Goal: Task Accomplishment & Management: Manage account settings

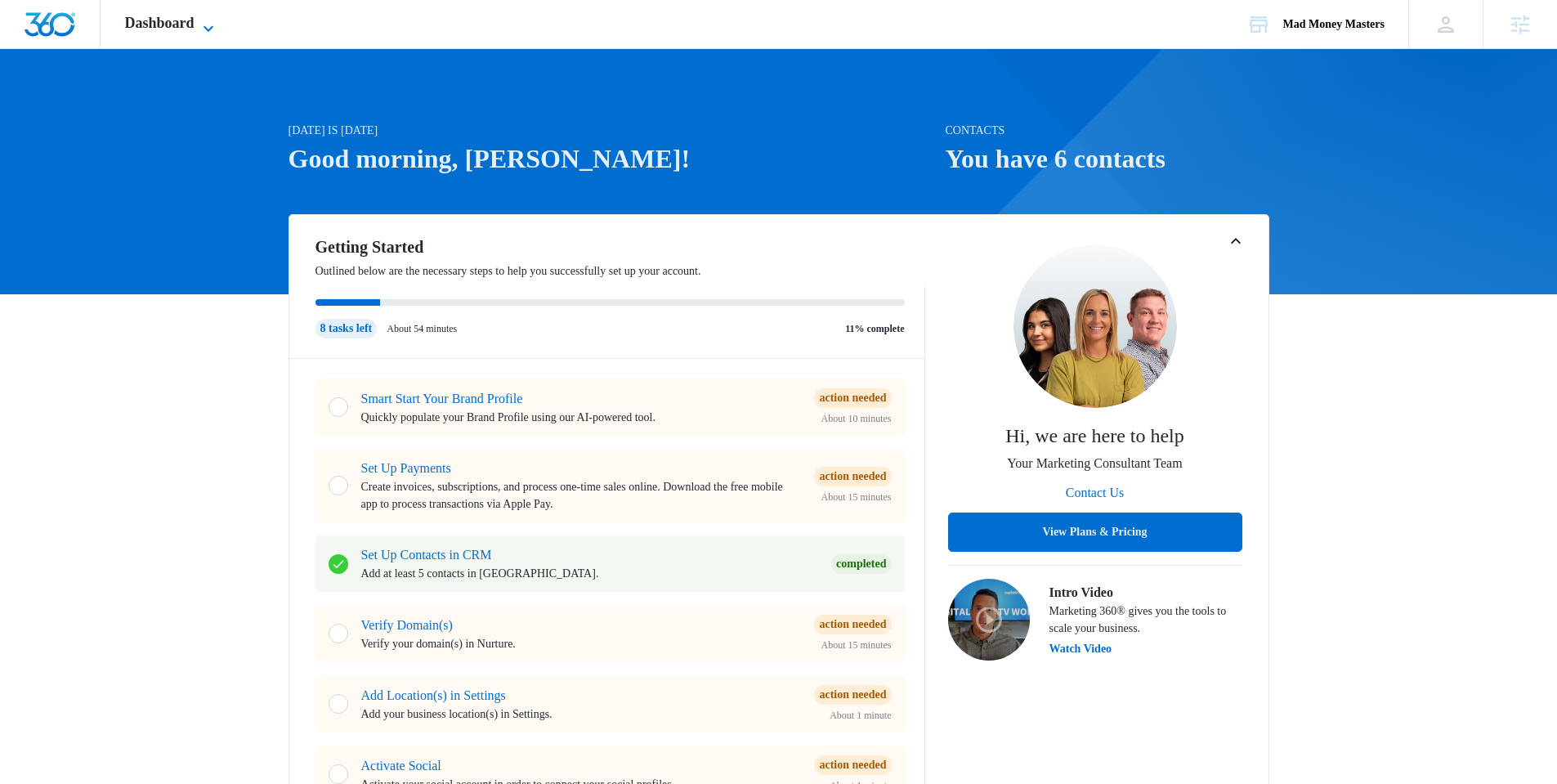
click at [217, 31] on icon at bounding box center [208, 29] width 20 height 20
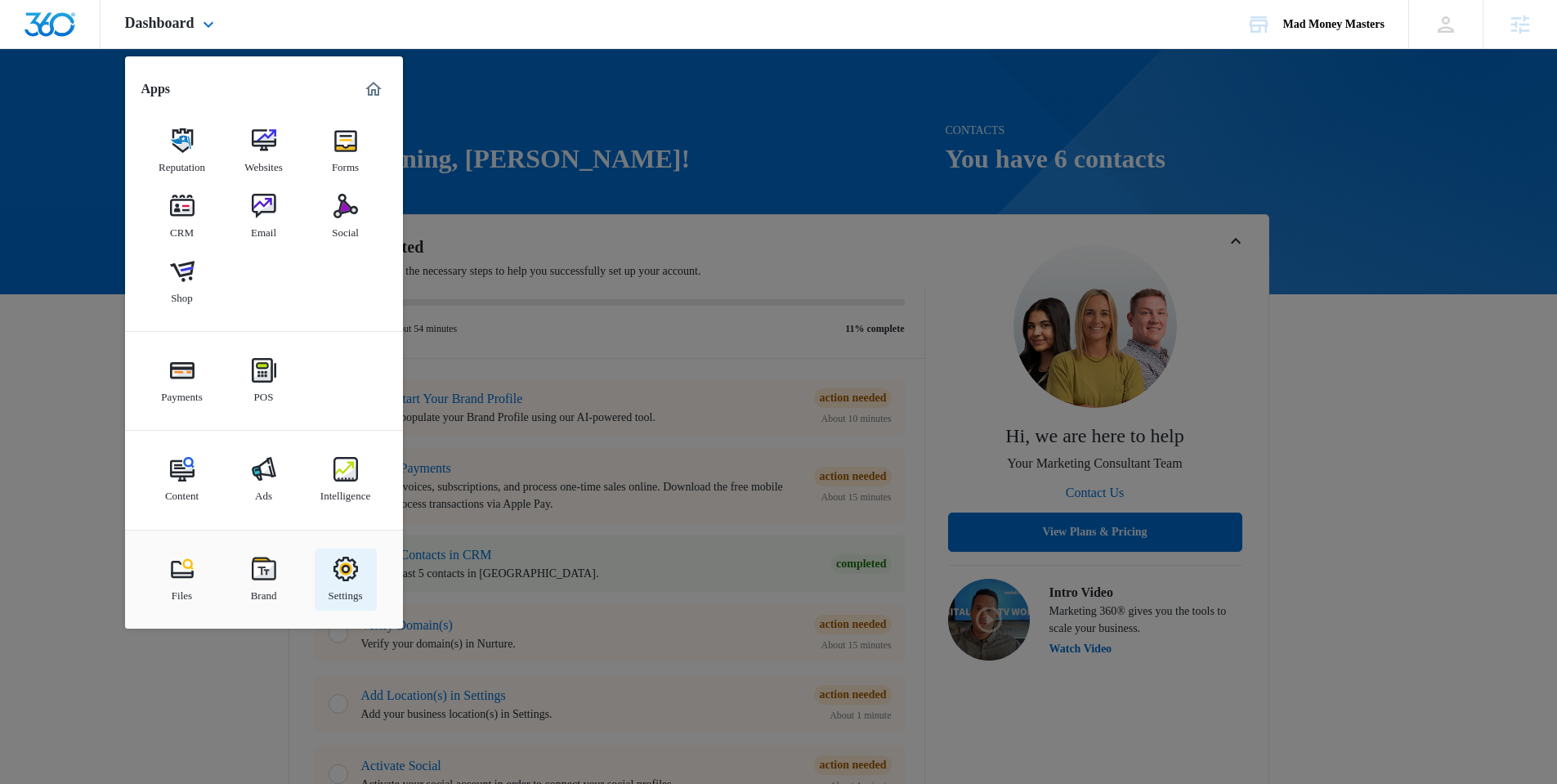
click at [355, 578] on img at bounding box center [346, 569] width 25 height 25
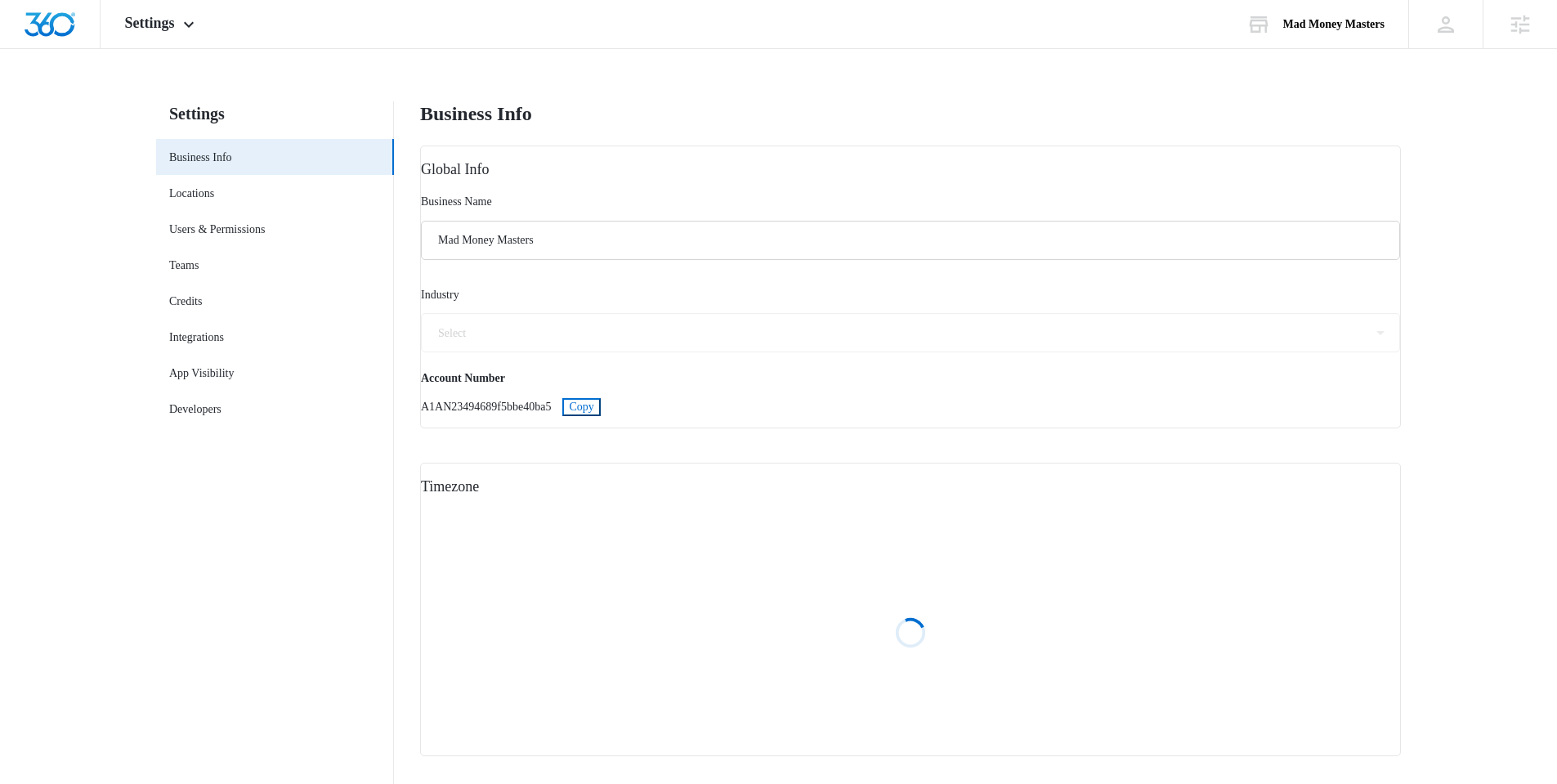
select select "72"
select select "US"
select select "America/[GEOGRAPHIC_DATA]"
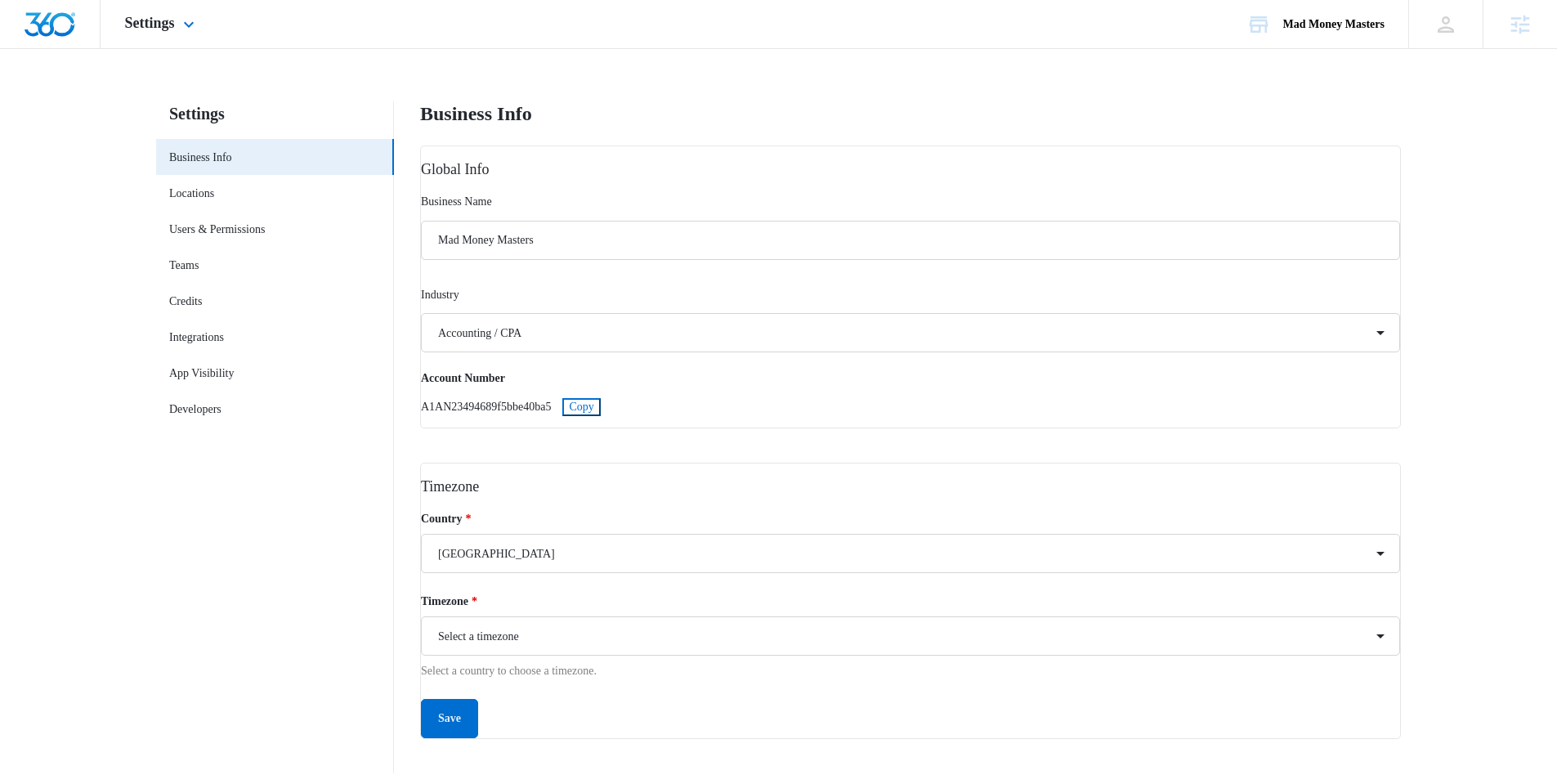
click at [188, 36] on div "Settings Apps Reputation Websites Forms CRM Email Social Shop Payments POS Cont…" at bounding box center [162, 24] width 122 height 48
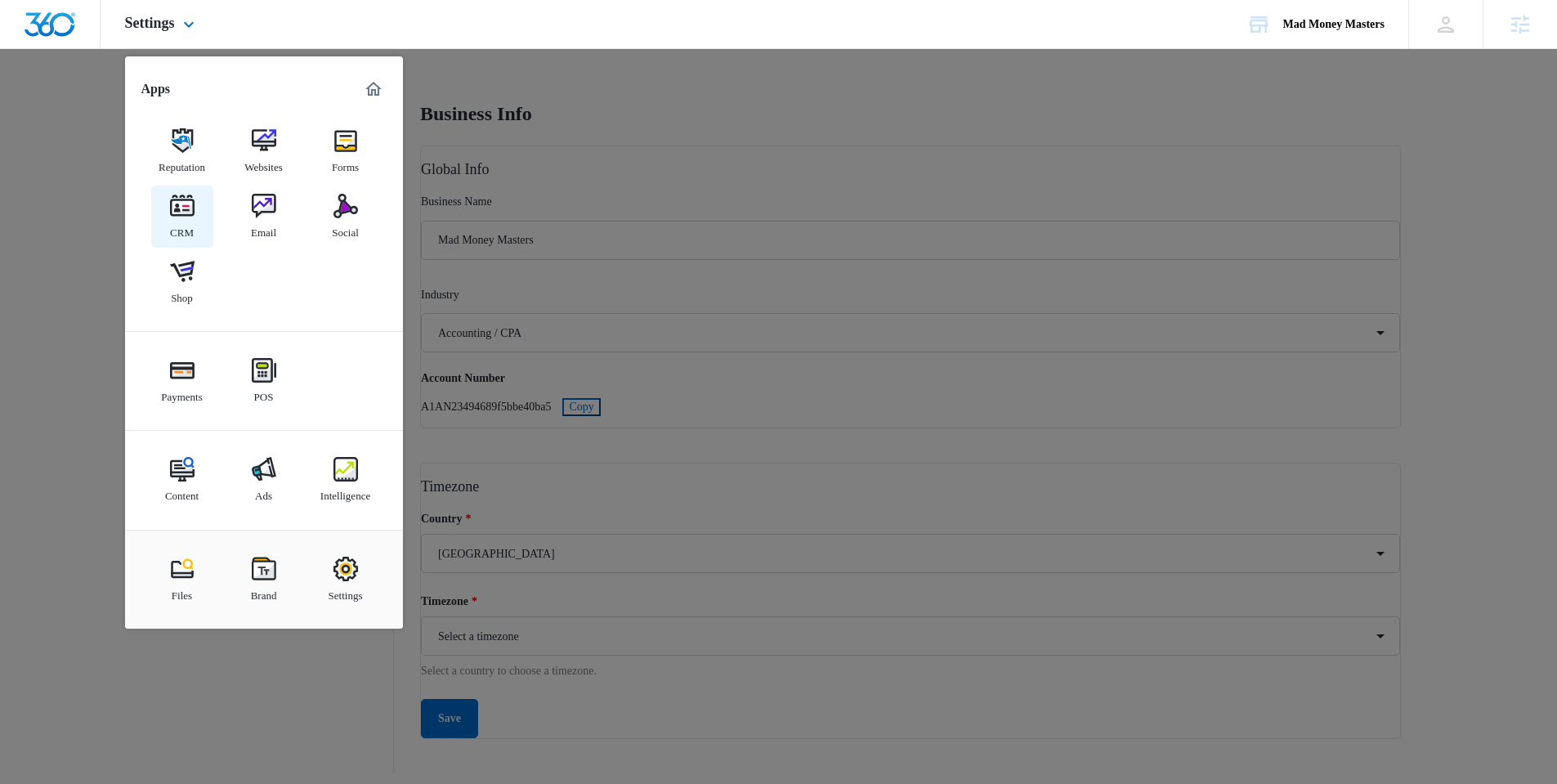
click at [184, 206] on img at bounding box center [183, 206] width 25 height 25
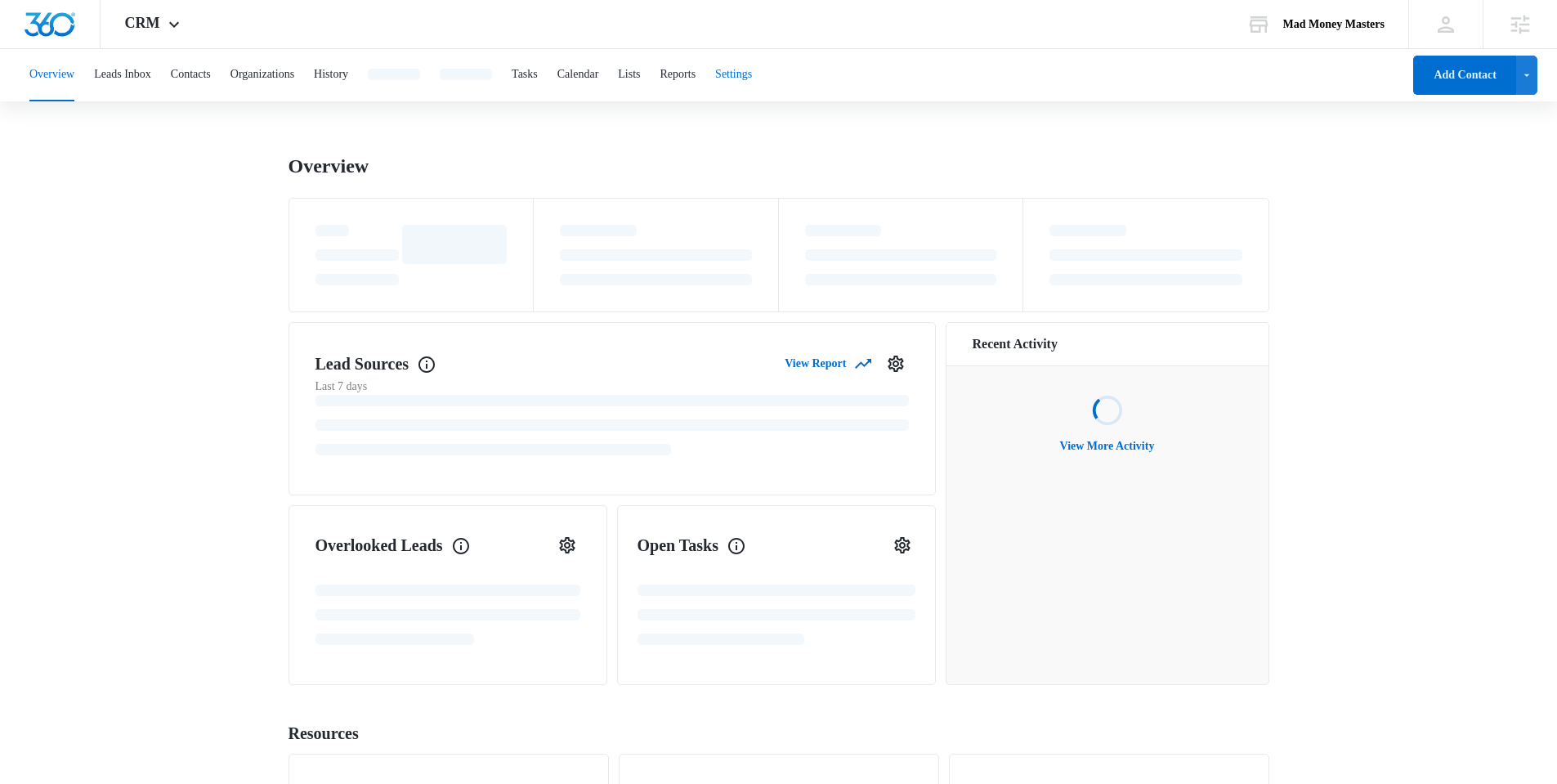
click at [752, 68] on button "Settings" at bounding box center [733, 74] width 37 height 52
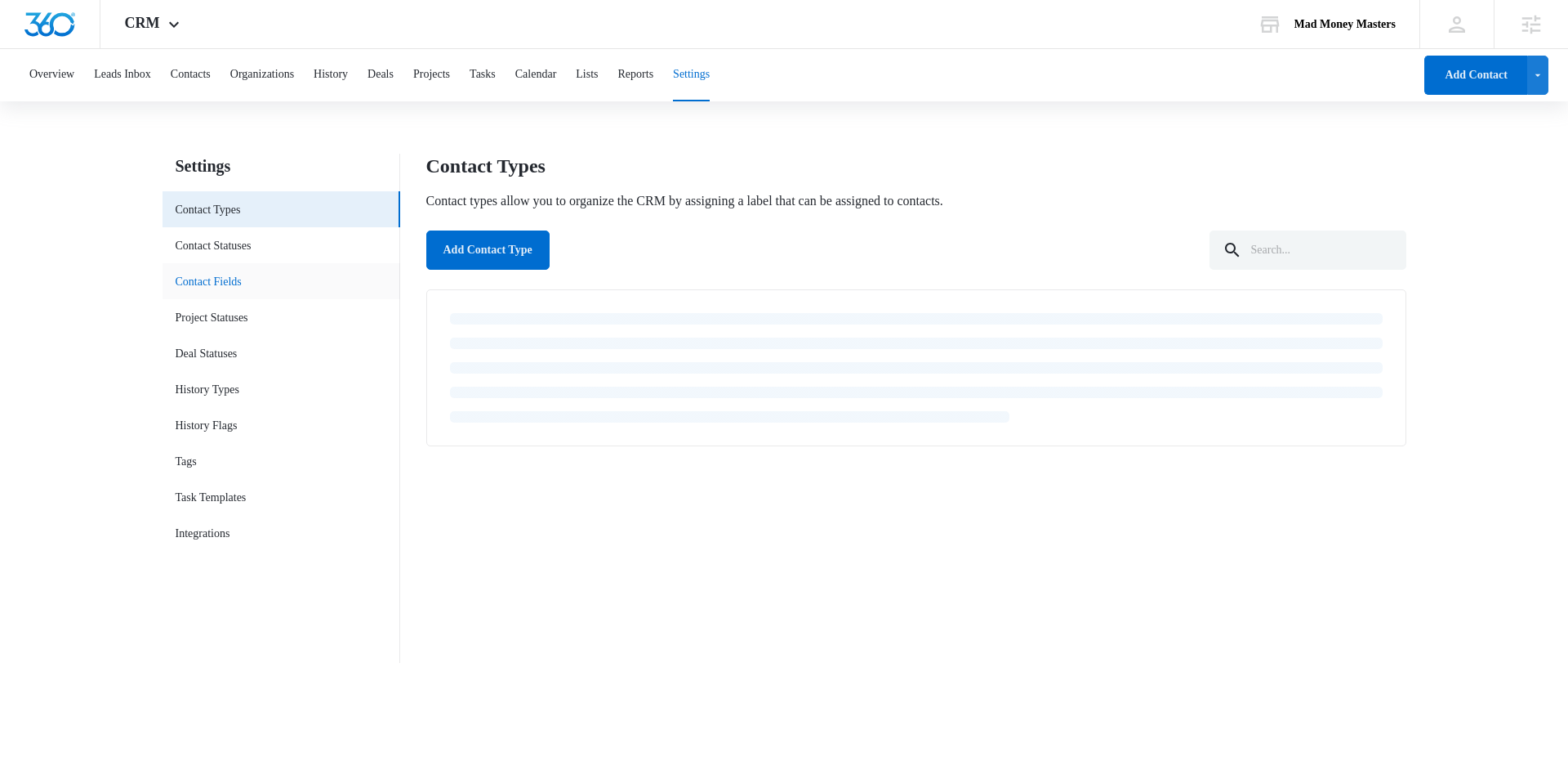
click at [242, 276] on link "Contact Fields" at bounding box center [209, 281] width 66 height 17
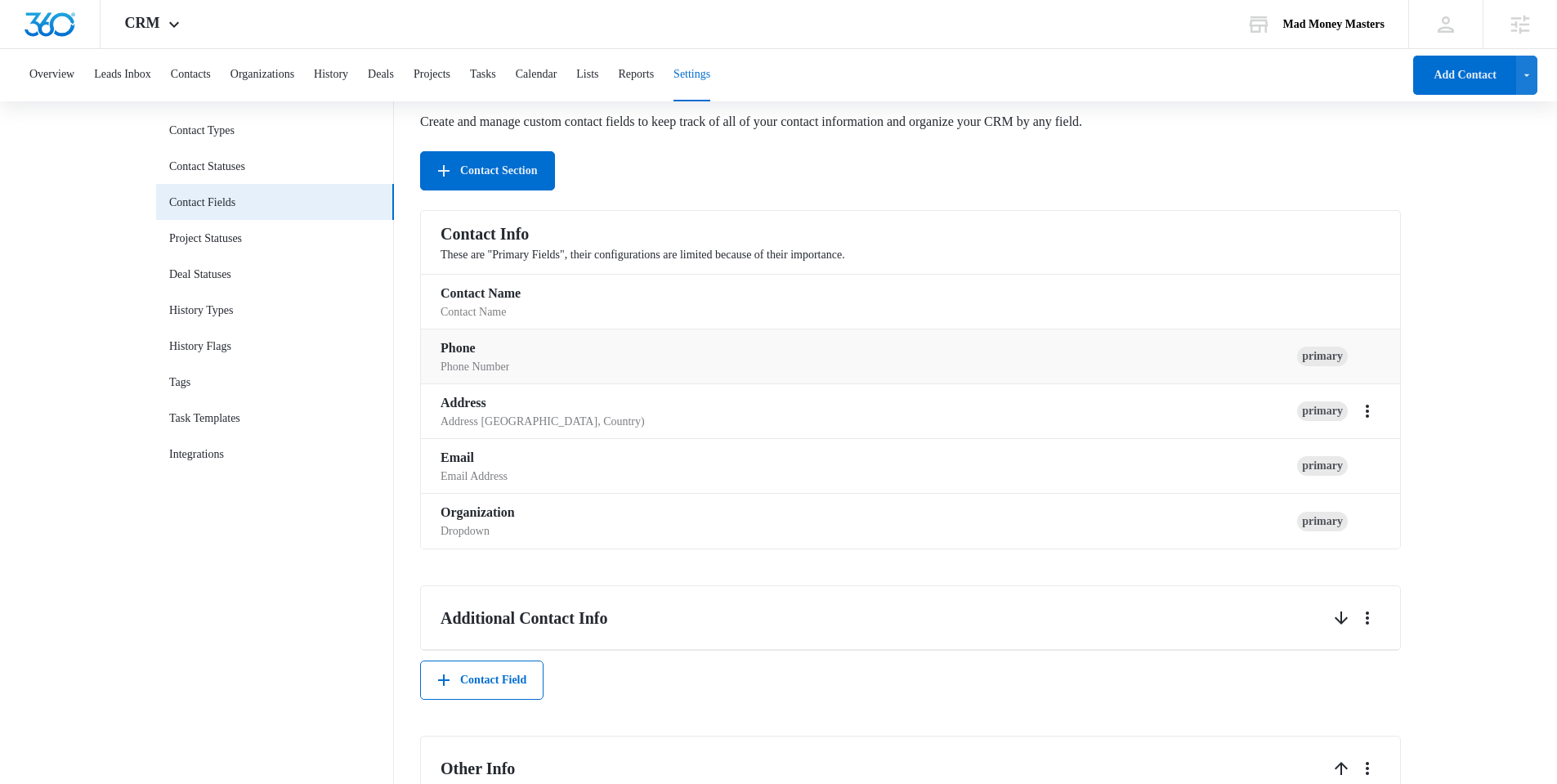
scroll to position [220, 0]
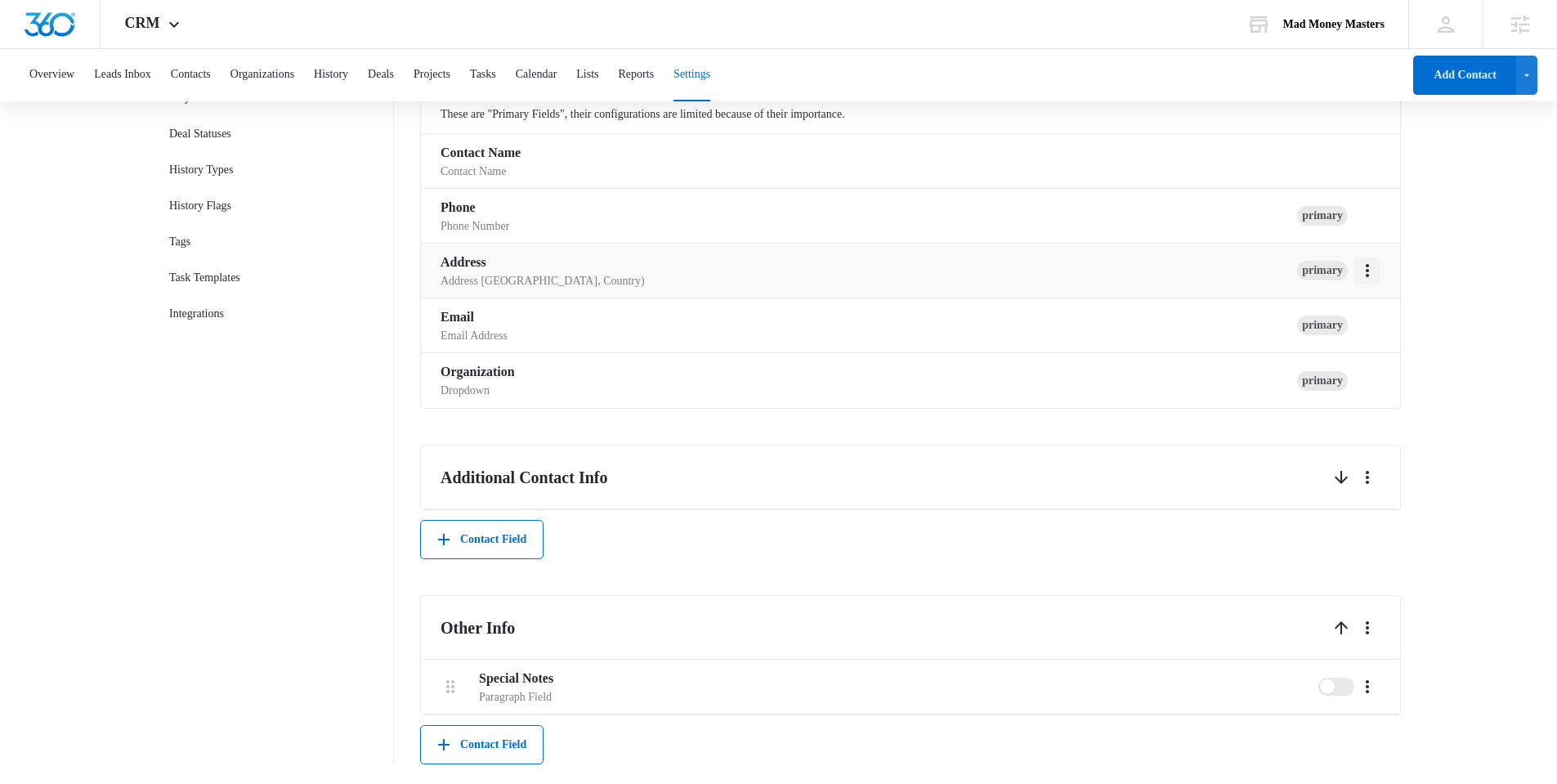
click at [1360, 273] on icon "More" at bounding box center [1368, 271] width 20 height 20
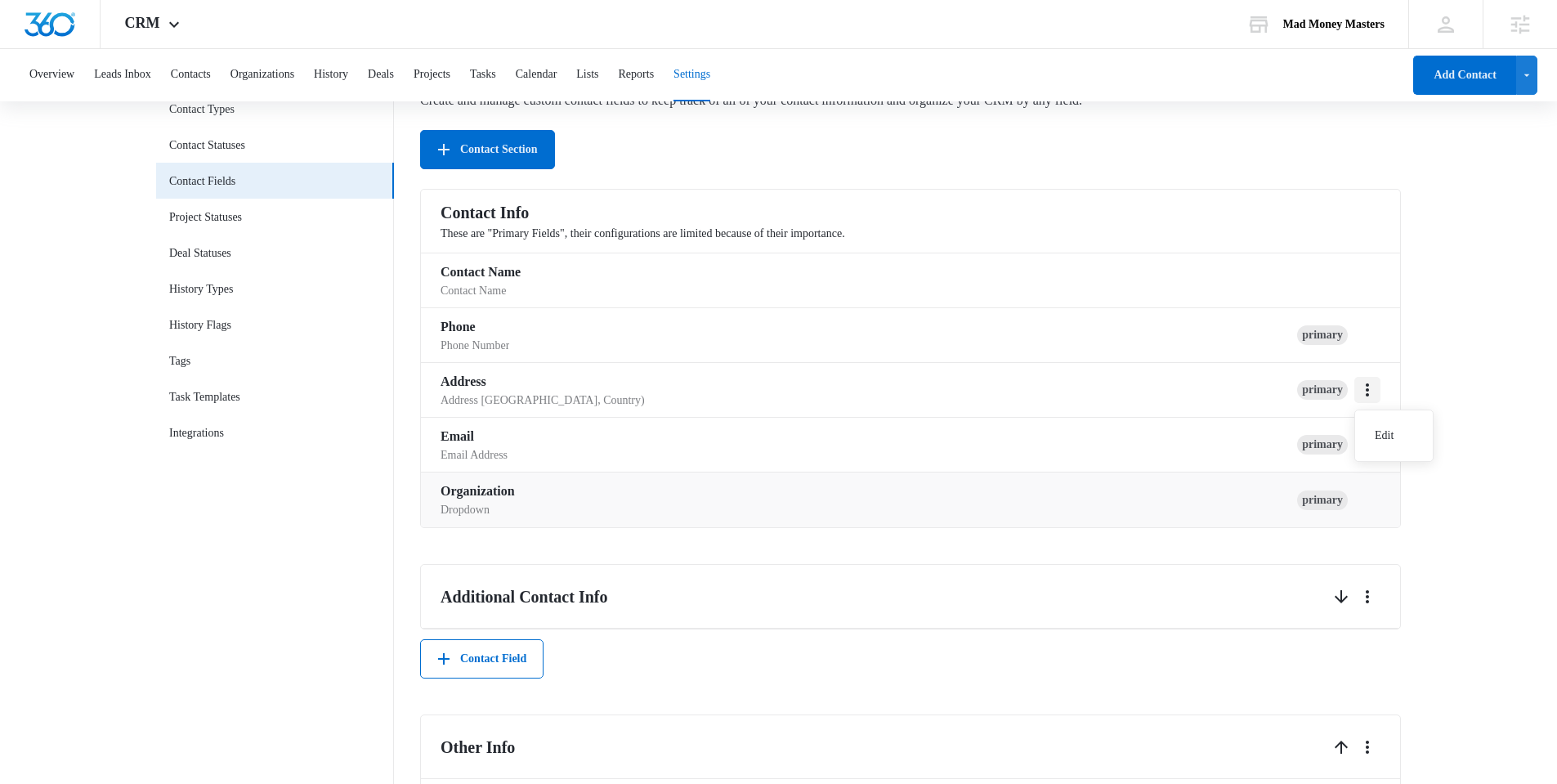
scroll to position [0, 0]
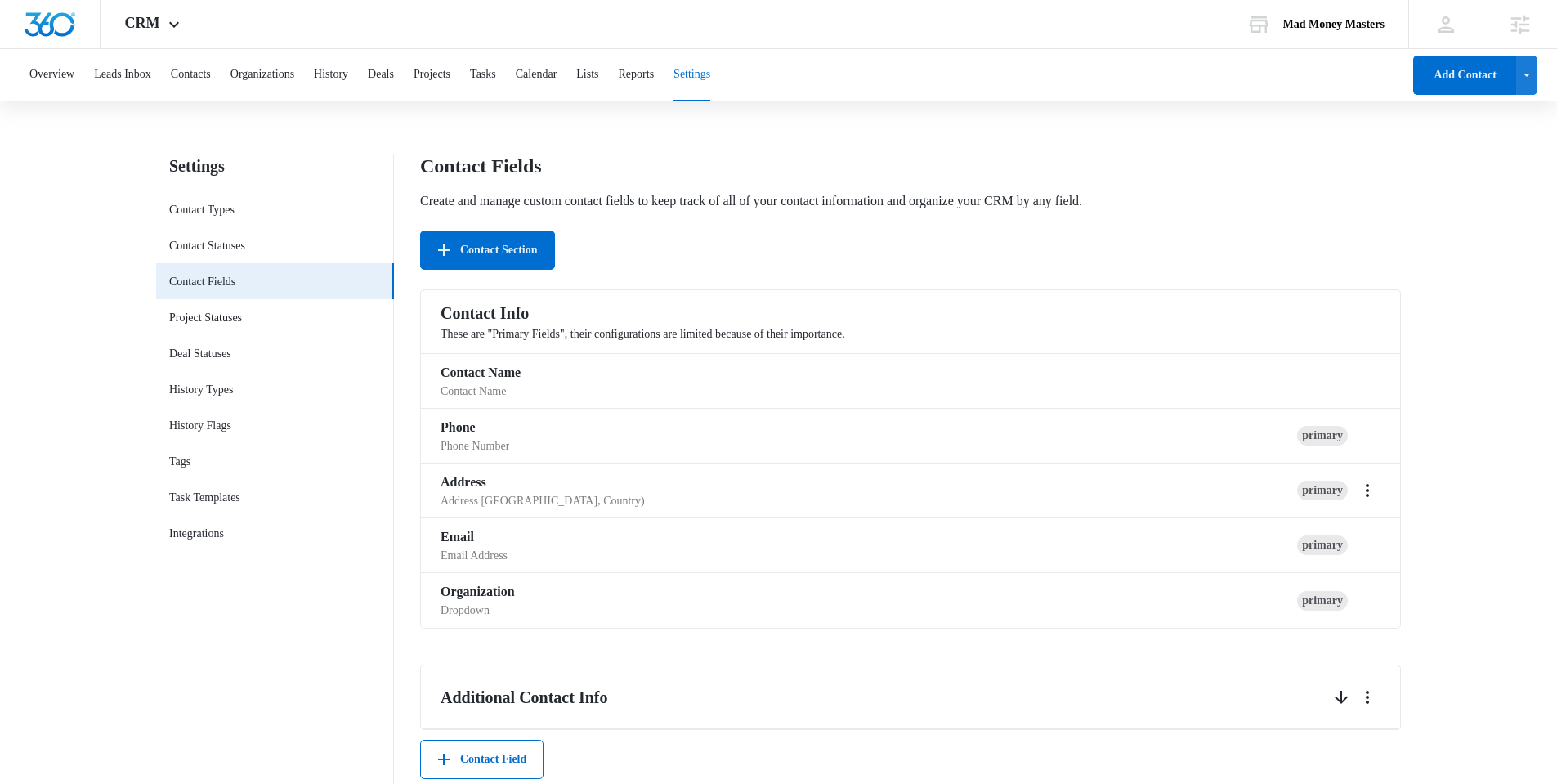
click at [274, 663] on nav "Settings Contact Types Contact Statuses Contact Fields Project Statuses Deal St…" at bounding box center [275, 568] width 238 height 830
drag, startPoint x: 267, startPoint y: 687, endPoint x: 647, endPoint y: 28, distance: 760.7
click at [267, 687] on nav "Settings Contact Types Contact Statuses Contact Fields Project Statuses Deal St…" at bounding box center [275, 568] width 238 height 830
